Goal: Transaction & Acquisition: Purchase product/service

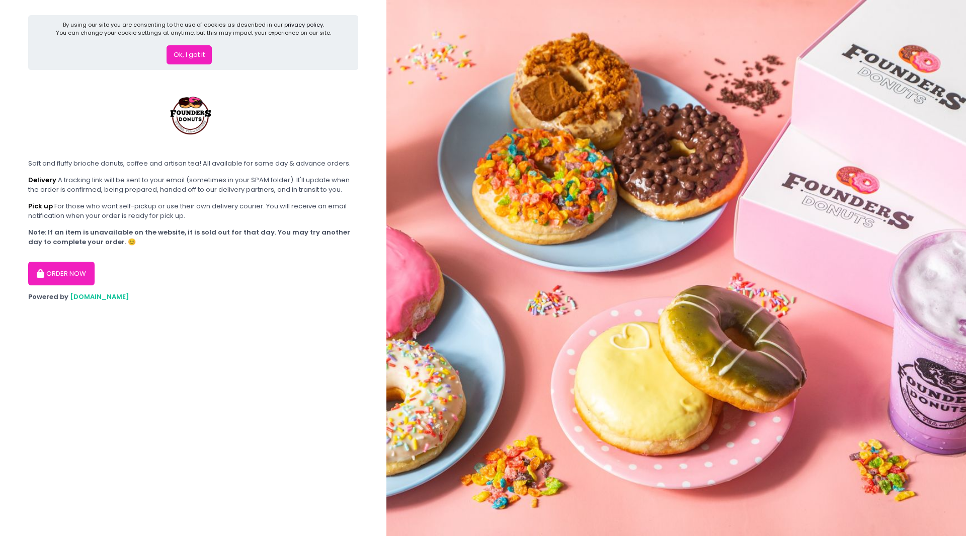
click at [66, 276] on button "ORDER NOW" at bounding box center [61, 273] width 66 height 24
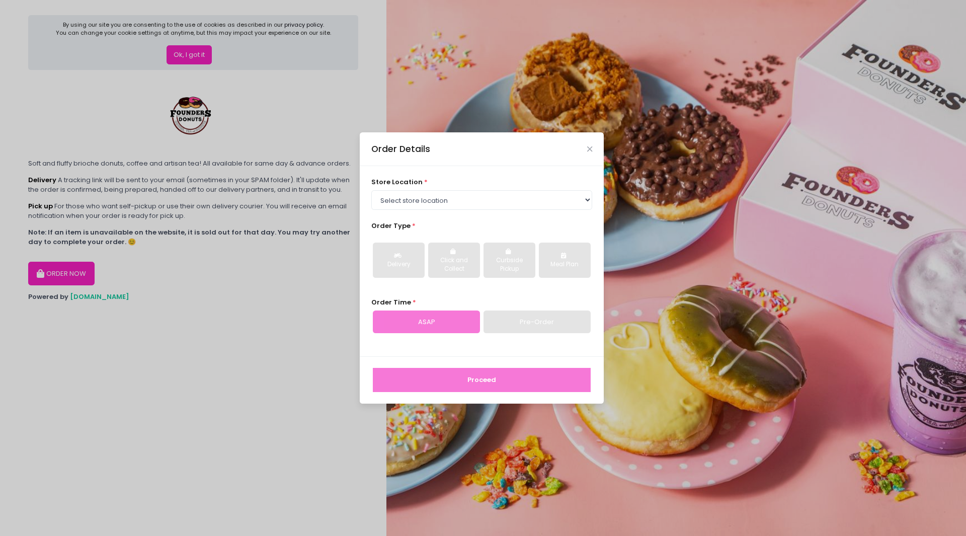
click at [534, 320] on div "Pre-Order" at bounding box center [536, 321] width 107 height 23
click at [409, 200] on select "Select store location Founders Donuts - [PERSON_NAME] Founders Donuts - SM Suca…" at bounding box center [481, 199] width 221 height 19
select select "61a2022e41b39c710272d16a"
click at [371, 190] on select "Select store location Founders Donuts - [PERSON_NAME] Founders Donuts - SM Suca…" at bounding box center [481, 199] width 221 height 19
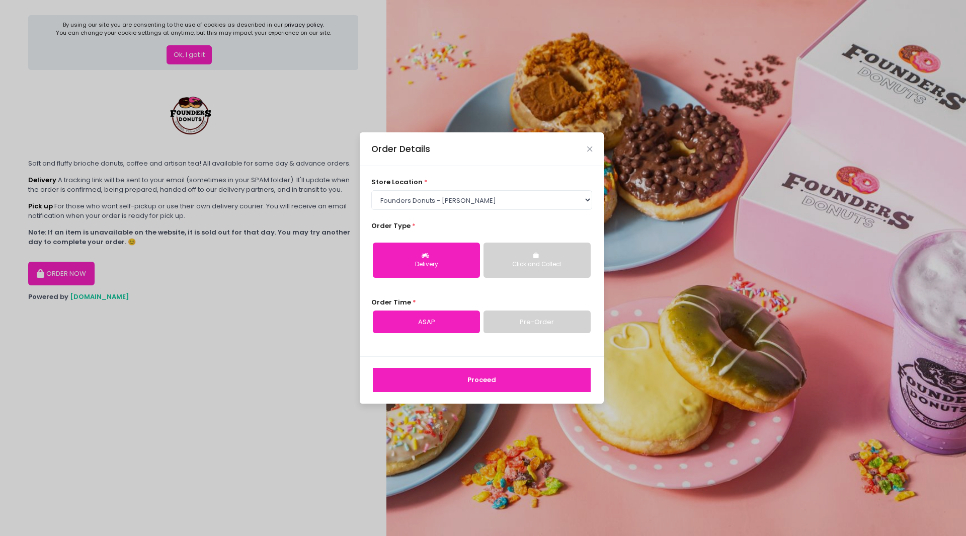
click at [565, 317] on link "Pre-Order" at bounding box center [536, 321] width 107 height 23
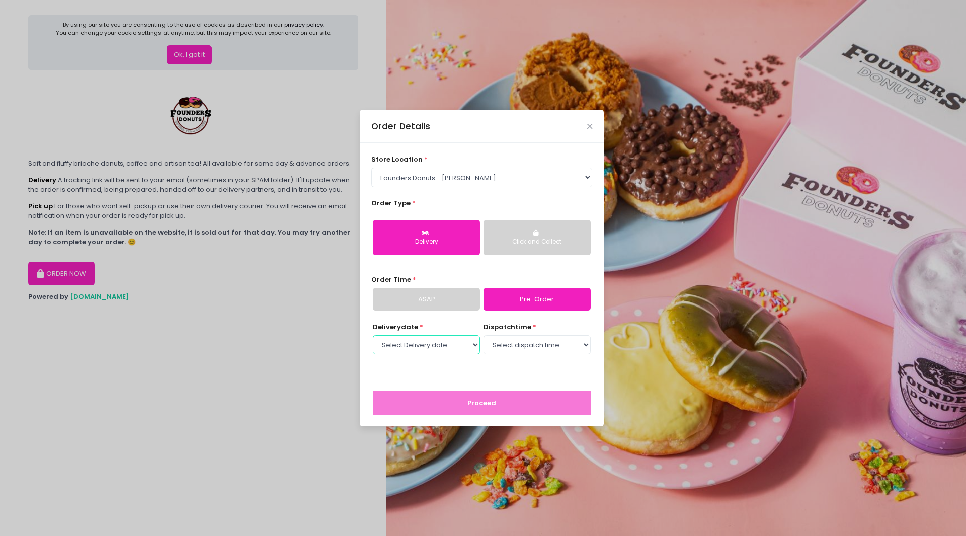
click at [446, 347] on select "Select Delivery date [DATE] [DATE] [DATE] [DATE] [DATE] [DATE] [DATE] [DATE] [D…" at bounding box center [426, 344] width 107 height 19
click at [373, 335] on select "Select Delivery date [DATE] [DATE] [DATE] [DATE] [DATE] [DATE] [DATE] [DATE] [D…" at bounding box center [426, 344] width 107 height 19
click at [456, 347] on select "Select Delivery date [DATE] [DATE] [DATE] [DATE] [DATE] [DATE] [DATE] [DATE] [D…" at bounding box center [426, 344] width 107 height 19
select select "[DATE]"
click at [373, 335] on select "Select Delivery date [DATE] [DATE] [DATE] [DATE] [DATE] [DATE] [DATE] [DATE] [D…" at bounding box center [426, 344] width 107 height 19
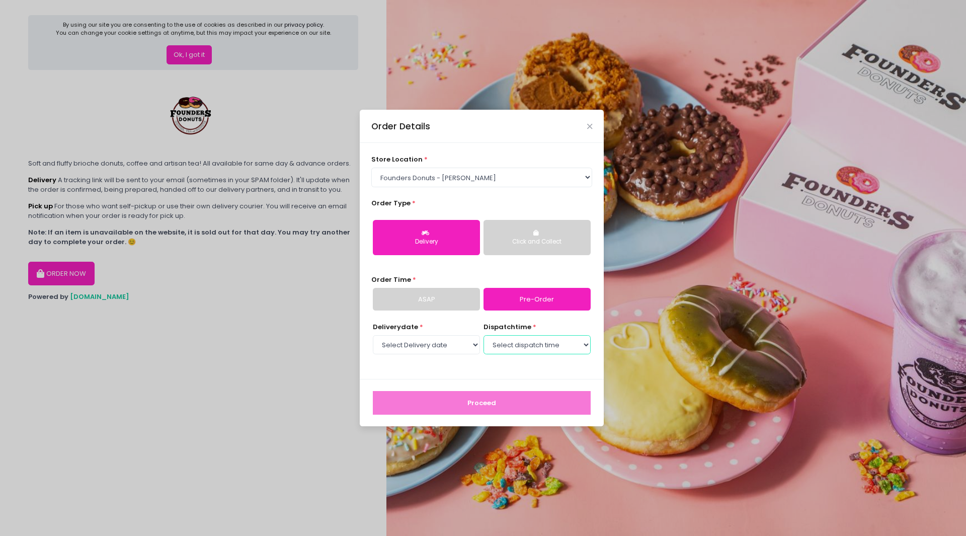
click at [522, 342] on select "Select dispatch time 07:00 AM - 07:30 AM 07:30 AM - 08:00 AM 08:00 AM - 08:30 A…" at bounding box center [536, 344] width 107 height 19
select select "13:00"
click at [483, 335] on select "Select dispatch time 07:00 AM - 07:30 AM 07:30 AM - 08:00 AM 08:00 AM - 08:30 A…" at bounding box center [536, 344] width 107 height 19
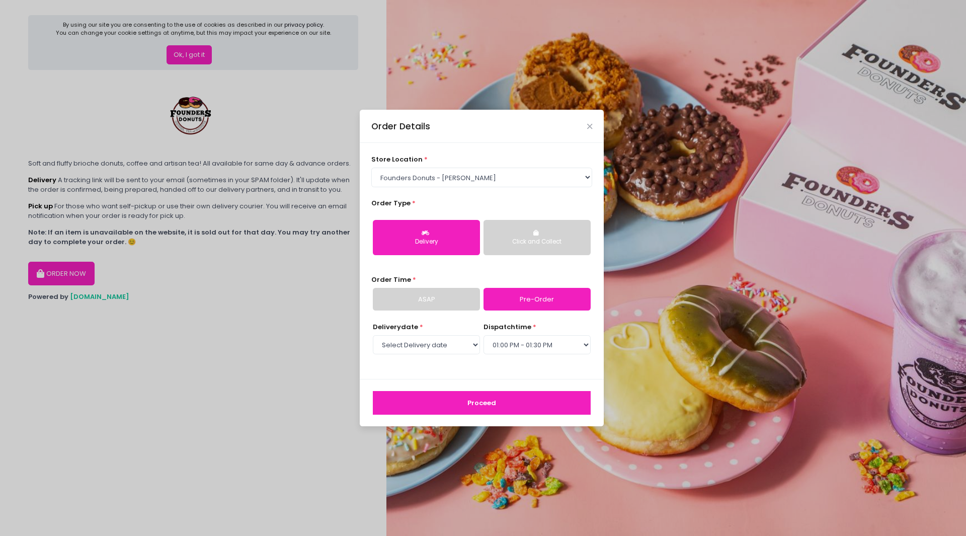
drag, startPoint x: 474, startPoint y: 404, endPoint x: 467, endPoint y: 405, distance: 7.2
click at [474, 404] on button "Proceed" at bounding box center [482, 403] width 218 height 24
